Goal: Information Seeking & Learning: Learn about a topic

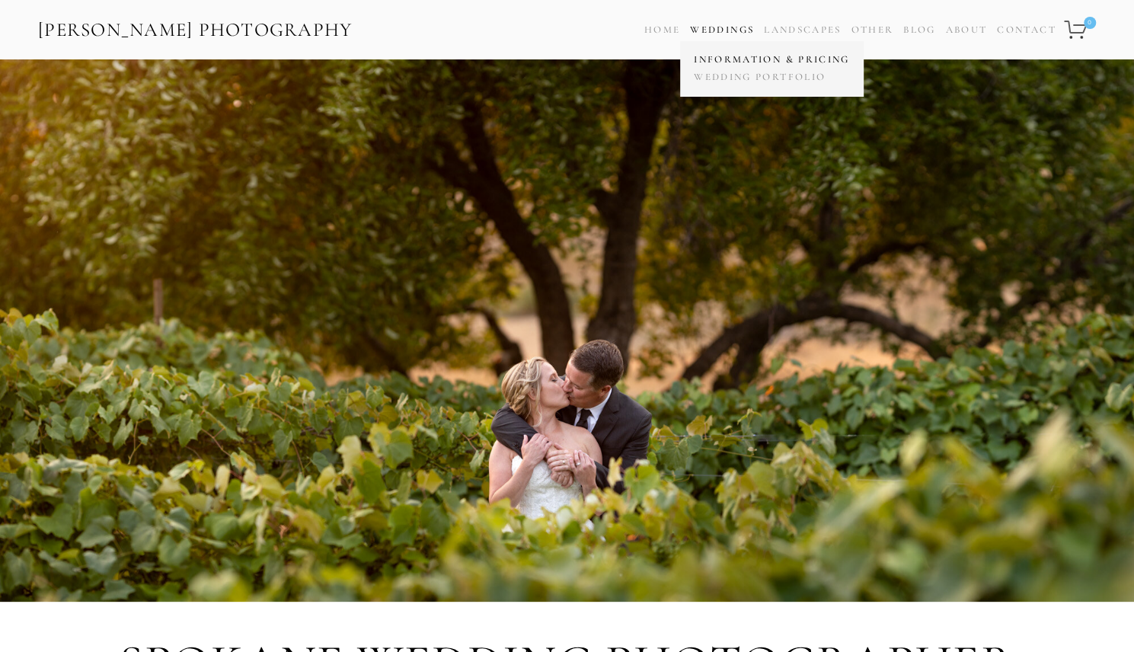
click at [704, 62] on link "Information & Pricing" at bounding box center [771, 60] width 163 height 18
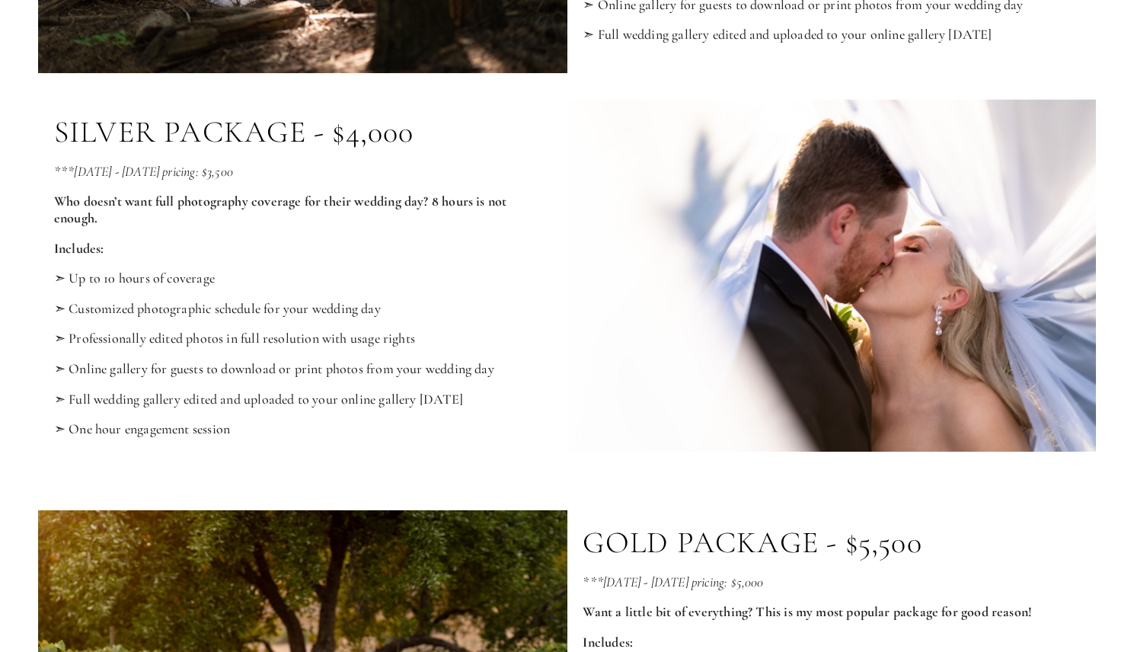
scroll to position [1029, 0]
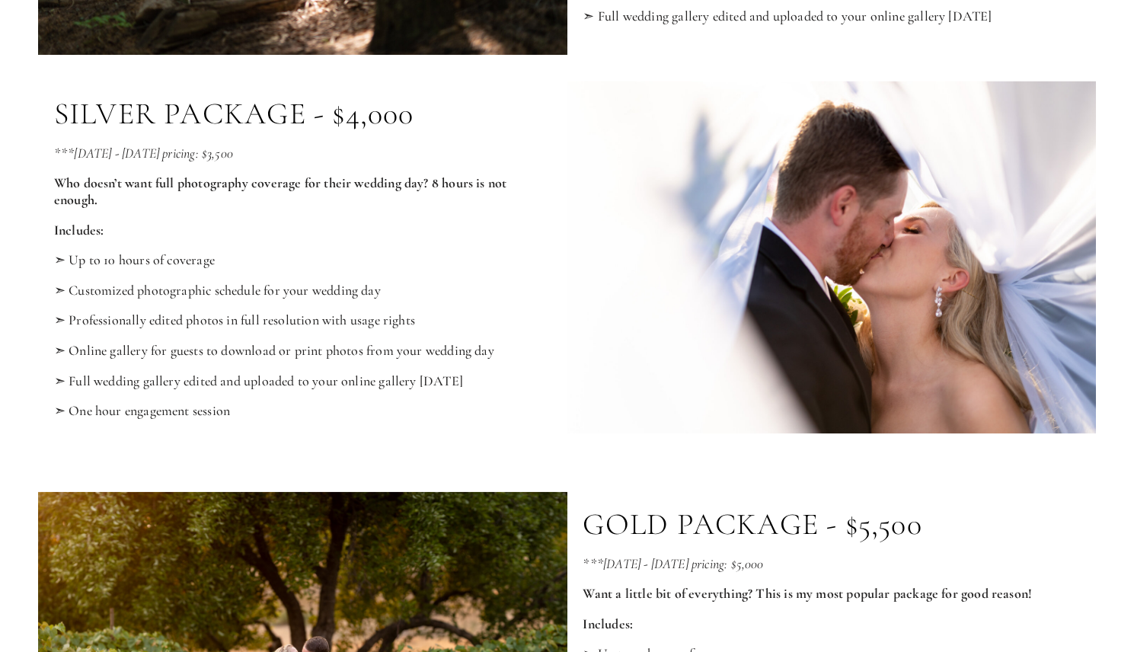
click at [408, 249] on div "***[DATE] - [DATE] pricing: $3,500 Who doesn’t want full photography coverage f…" at bounding box center [302, 297] width 497 height 305
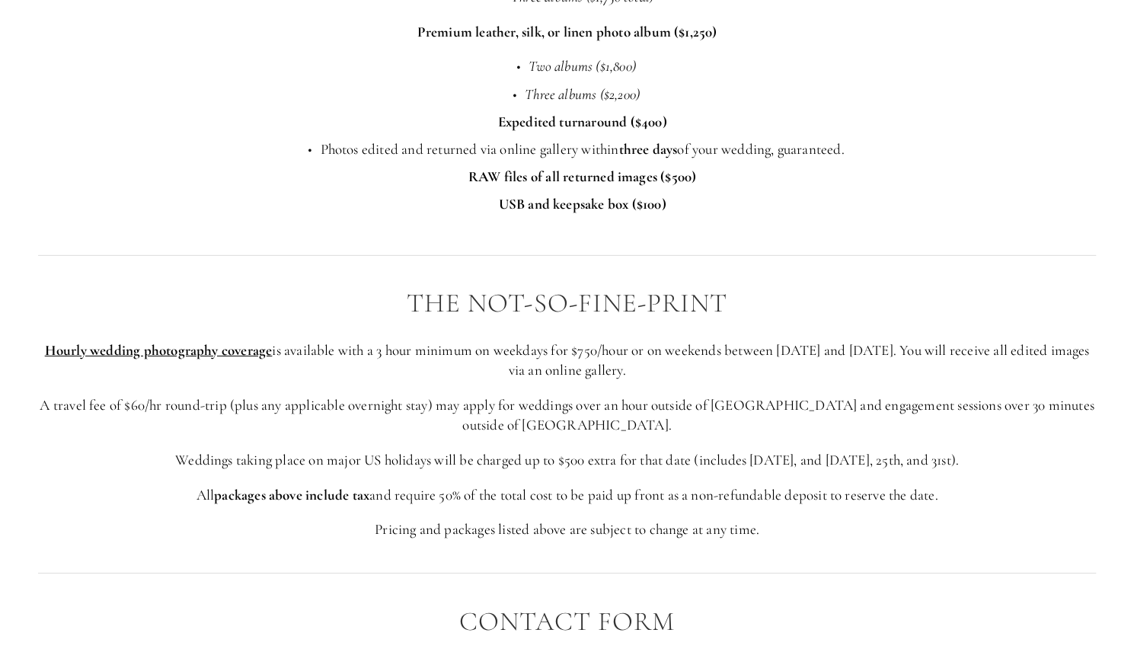
scroll to position [2671, 0]
click at [326, 158] on p "Photos edited and returned via online gallery [DATE] of your wedding, guarantee…" at bounding box center [583, 149] width 1028 height 21
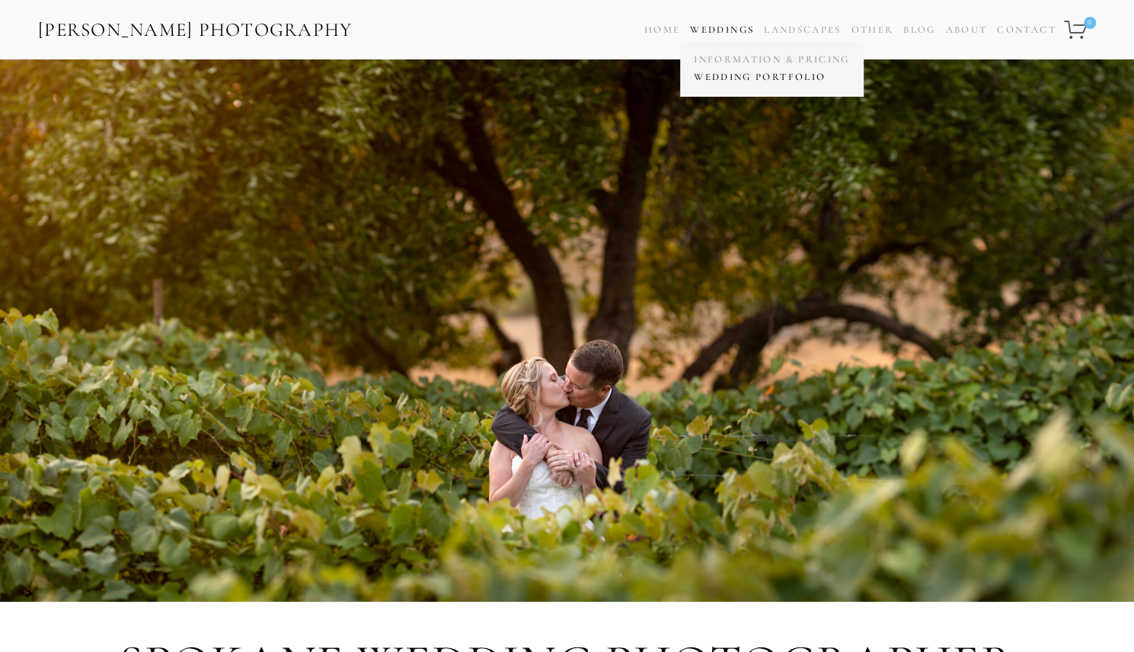
click at [709, 71] on link "Wedding Portfolio" at bounding box center [771, 78] width 163 height 18
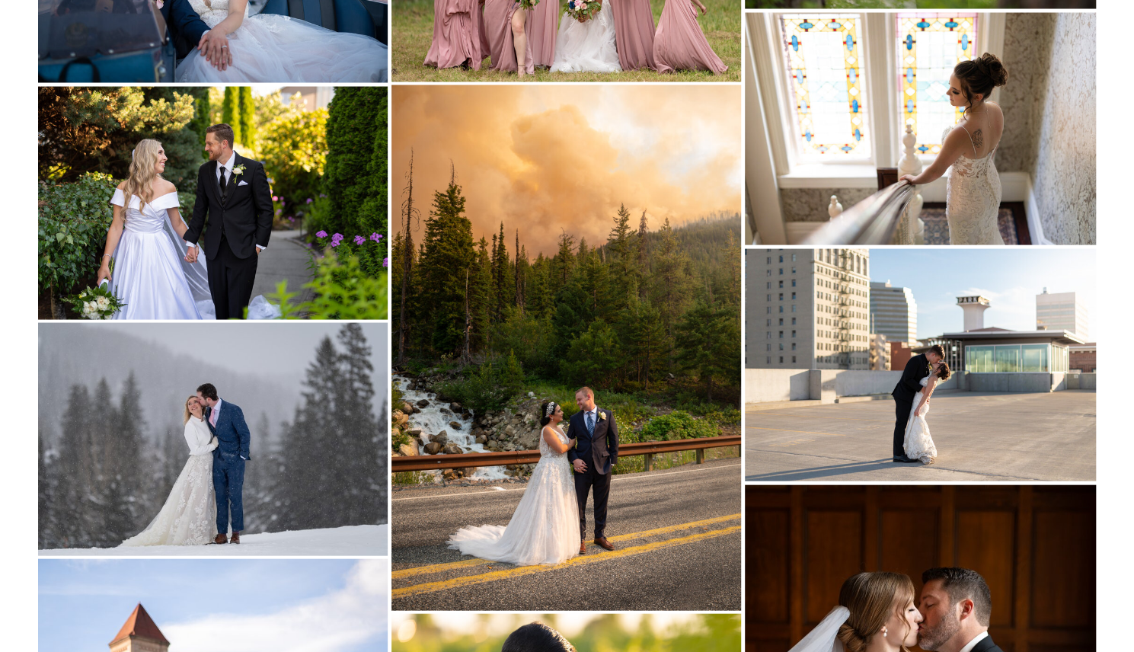
scroll to position [18728, 0]
